Goal: Check status: Check status

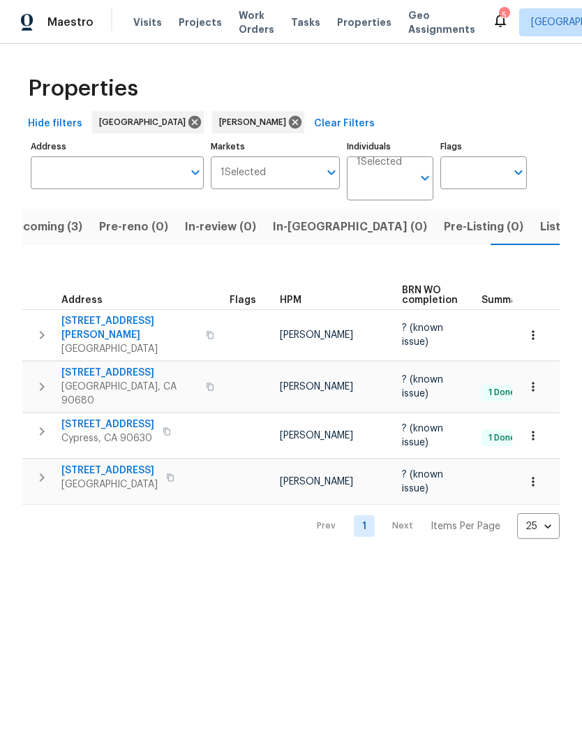
click at [131, 464] on span "[STREET_ADDRESS]" at bounding box center [109, 471] width 96 height 14
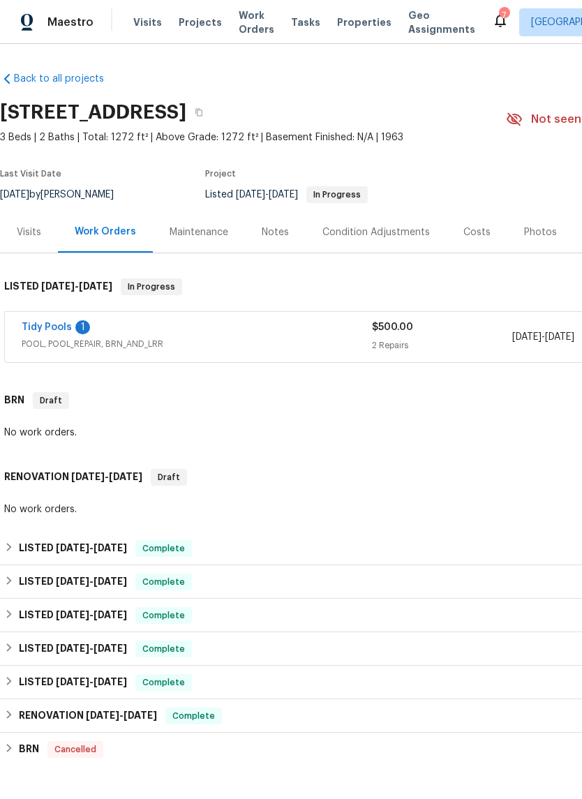
click at [63, 323] on link "Tidy Pools" at bounding box center [47, 328] width 50 height 10
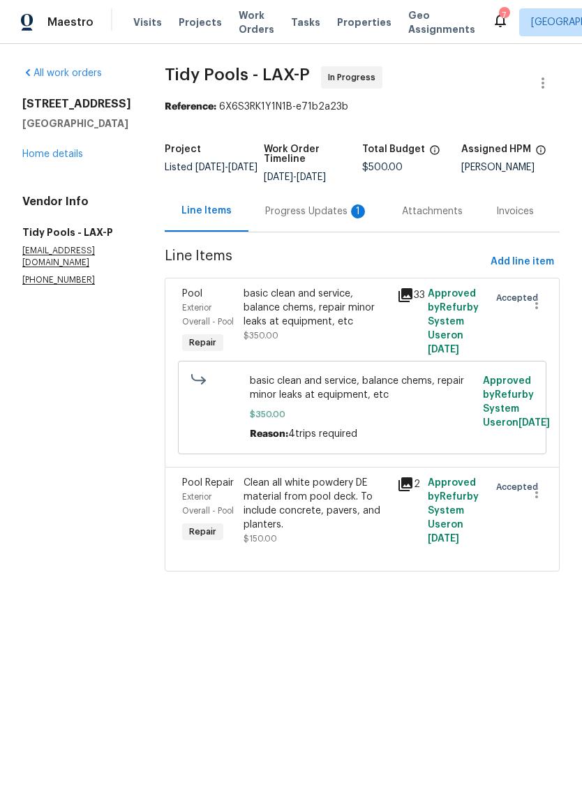
click at [319, 495] on div "Clean all white powdery DE material from pool deck. To include concrete, pavers…" at bounding box center [316, 504] width 145 height 56
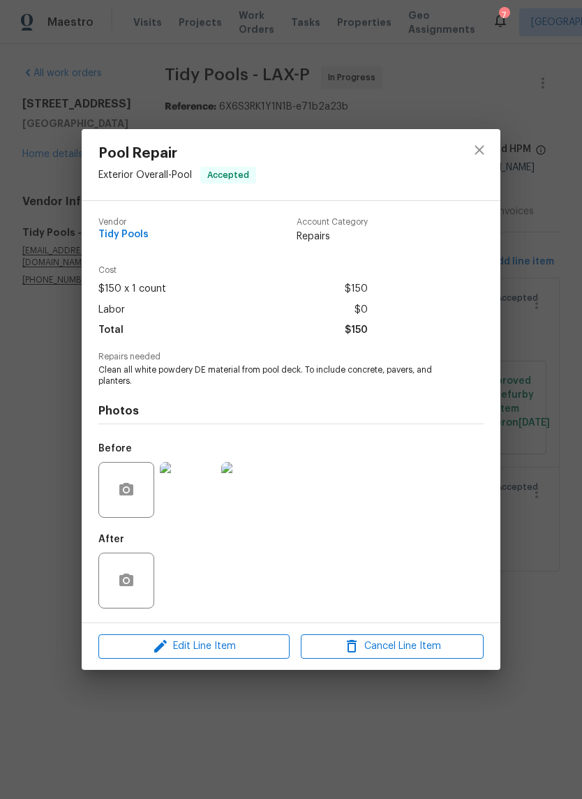
click at [535, 556] on div "Pool Repair Exterior Overall - Pool Accepted Vendor Tidy Pools Account Category…" at bounding box center [291, 399] width 582 height 799
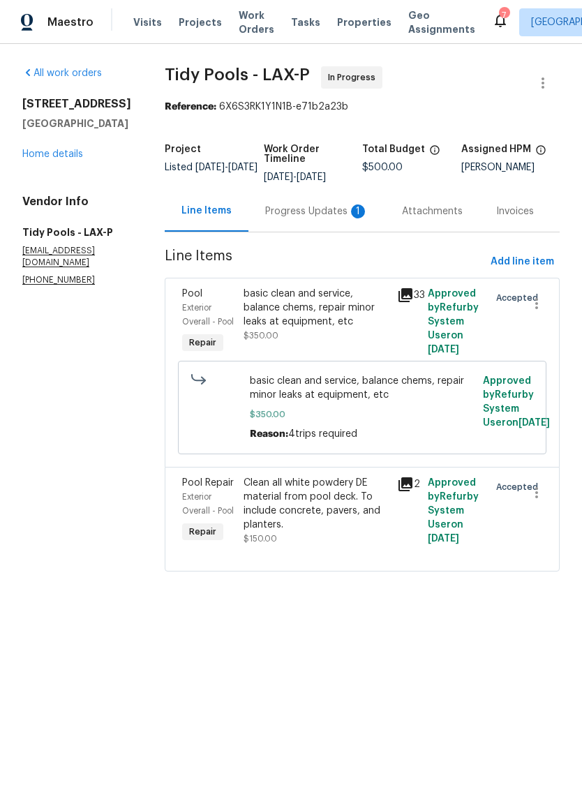
click at [302, 303] on div "basic clean and service, balance chems, repair minor leaks at equipment, etc" at bounding box center [316, 308] width 145 height 42
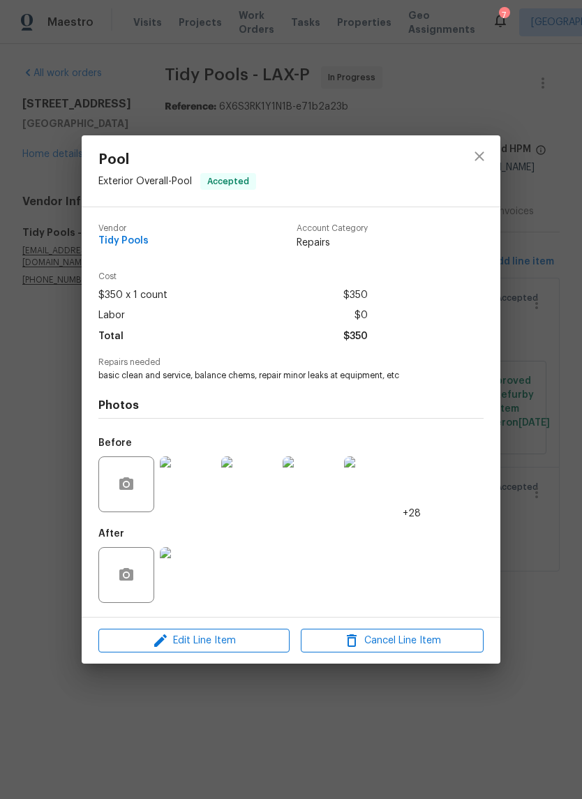
click at [188, 494] on img at bounding box center [188, 485] width 56 height 56
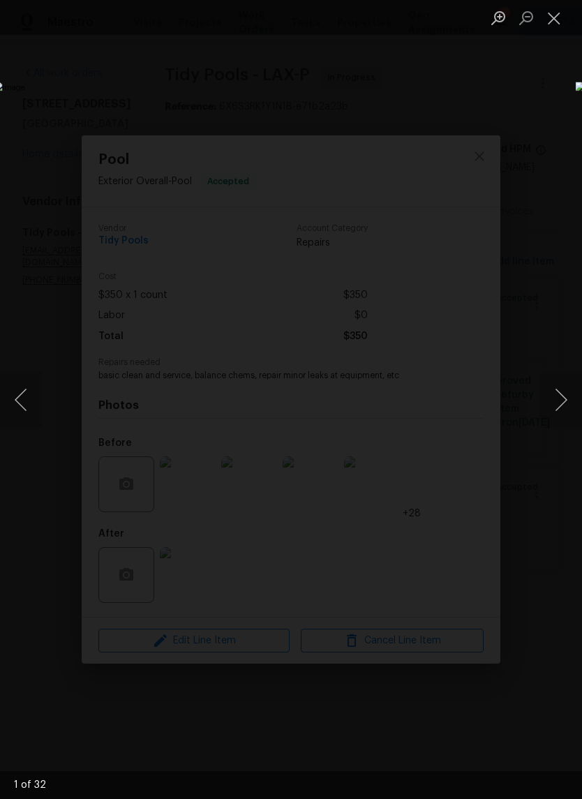
click at [565, 399] on button "Next image" at bounding box center [561, 400] width 42 height 56
click at [574, 400] on button "Next image" at bounding box center [561, 400] width 42 height 56
click at [565, 397] on button "Next image" at bounding box center [561, 400] width 42 height 56
click at [575, 392] on button "Next image" at bounding box center [561, 400] width 42 height 56
click at [568, 392] on button "Next image" at bounding box center [561, 400] width 42 height 56
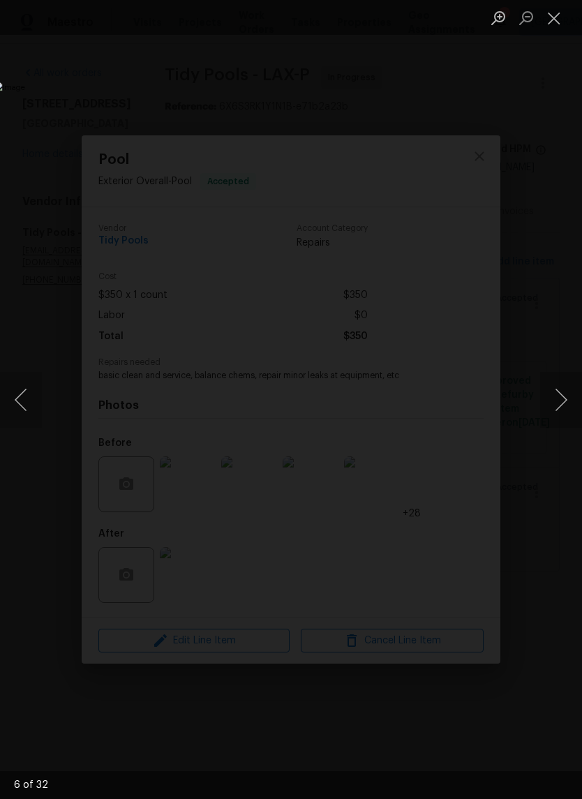
click at [565, 390] on button "Next image" at bounding box center [561, 400] width 42 height 56
click at [568, 392] on button "Next image" at bounding box center [561, 400] width 42 height 56
click at [565, 399] on button "Next image" at bounding box center [561, 400] width 42 height 56
click at [575, 393] on button "Next image" at bounding box center [561, 400] width 42 height 56
click at [22, 407] on button "Previous image" at bounding box center [21, 400] width 42 height 56
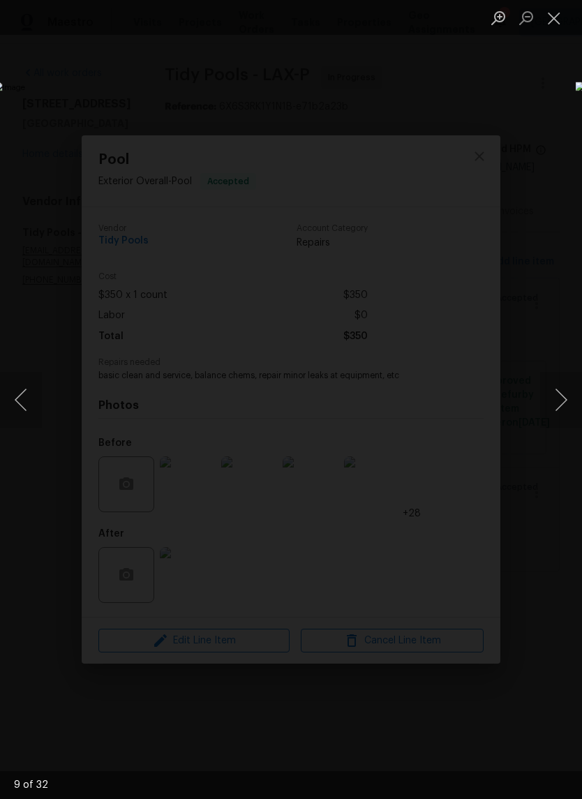
click at [563, 401] on button "Next image" at bounding box center [561, 400] width 42 height 56
click at [560, 408] on button "Next image" at bounding box center [561, 400] width 42 height 56
click at [555, 402] on button "Next image" at bounding box center [561, 400] width 42 height 56
click at [565, 402] on button "Next image" at bounding box center [561, 400] width 42 height 56
click at [562, 397] on button "Next image" at bounding box center [561, 400] width 42 height 56
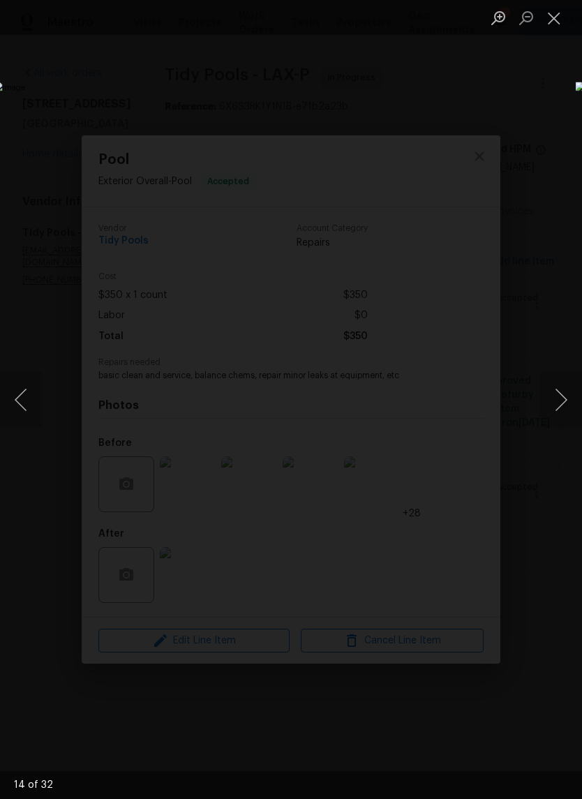
click at [575, 401] on button "Next image" at bounding box center [561, 400] width 42 height 56
click at [568, 406] on button "Next image" at bounding box center [561, 400] width 42 height 56
click at [567, 411] on button "Next image" at bounding box center [561, 400] width 42 height 56
click at [565, 408] on button "Next image" at bounding box center [561, 400] width 42 height 56
click at [566, 401] on button "Next image" at bounding box center [561, 400] width 42 height 56
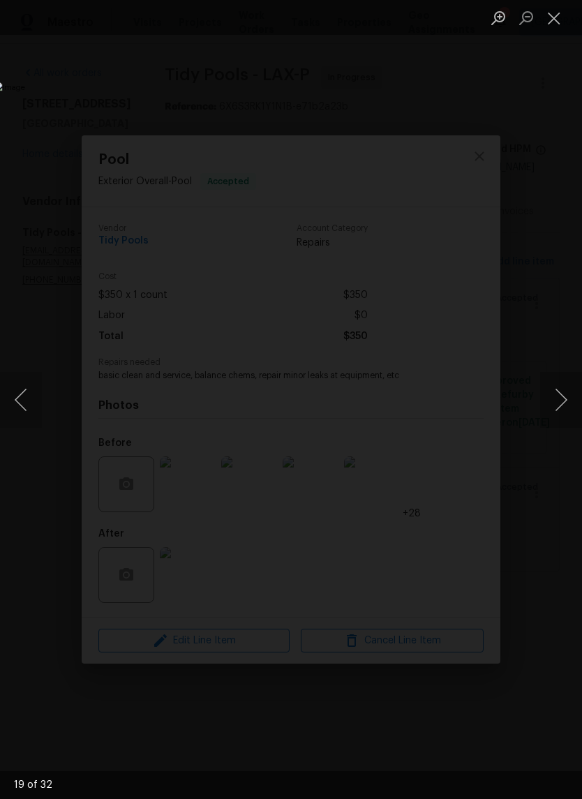
click at [563, 397] on button "Next image" at bounding box center [561, 400] width 42 height 56
click at [564, 400] on button "Next image" at bounding box center [561, 400] width 42 height 56
click at [565, 401] on button "Next image" at bounding box center [561, 400] width 42 height 56
click at [568, 396] on button "Next image" at bounding box center [561, 400] width 42 height 56
click at [561, 394] on button "Next image" at bounding box center [561, 400] width 42 height 56
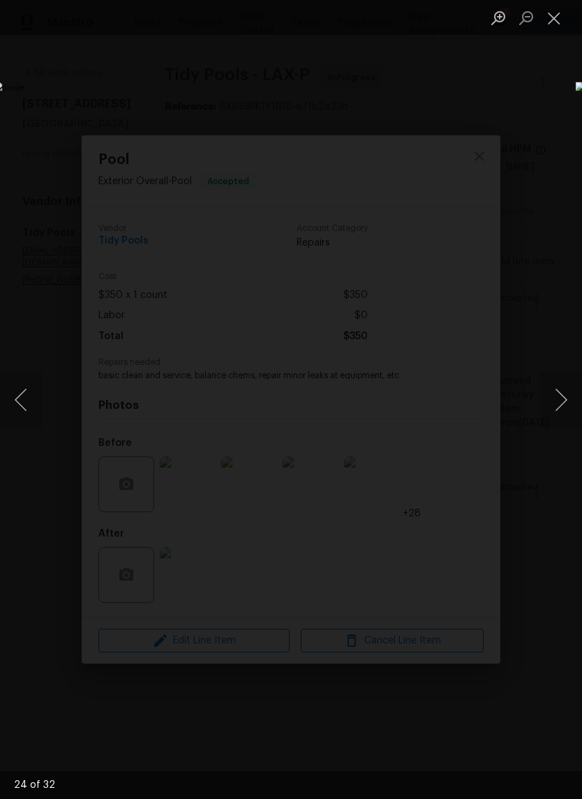
click at [551, 9] on button "Close lightbox" at bounding box center [554, 18] width 28 height 24
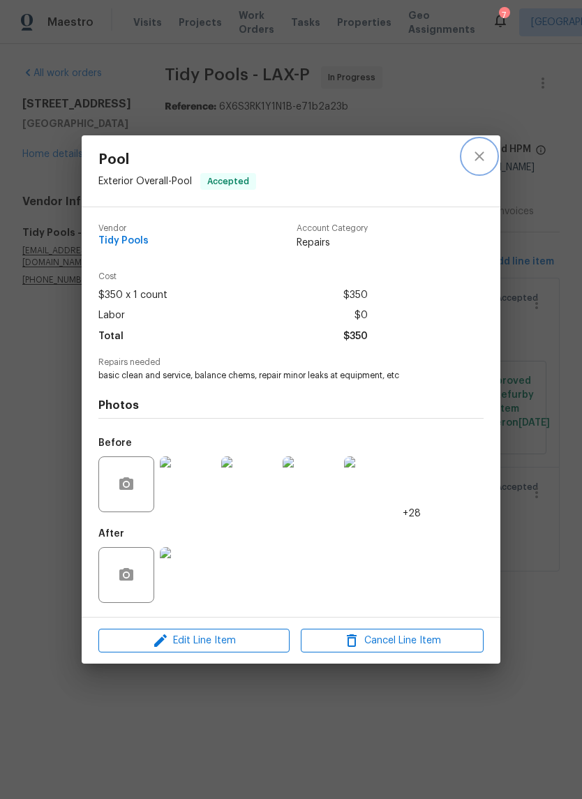
click at [478, 162] on icon "close" at bounding box center [479, 156] width 17 height 17
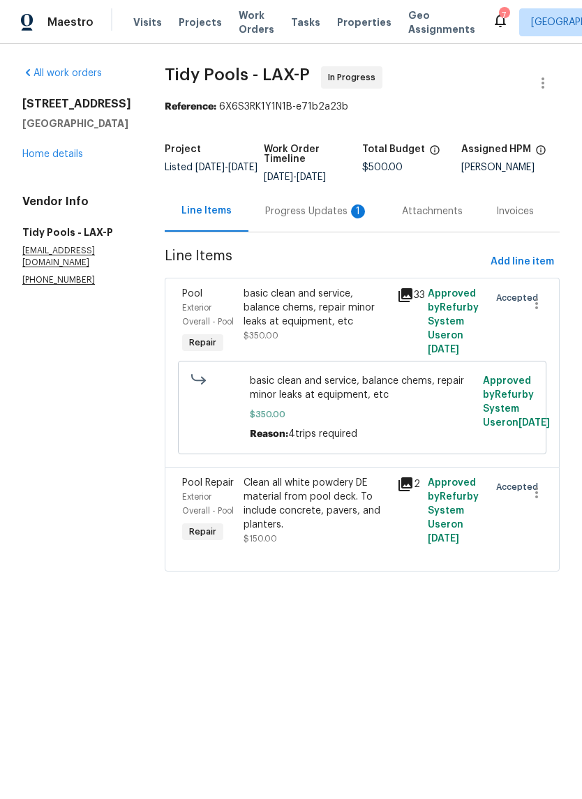
click at [302, 223] on div "Progress Updates 1" at bounding box center [317, 211] width 137 height 41
